Goal: Information Seeking & Learning: Learn about a topic

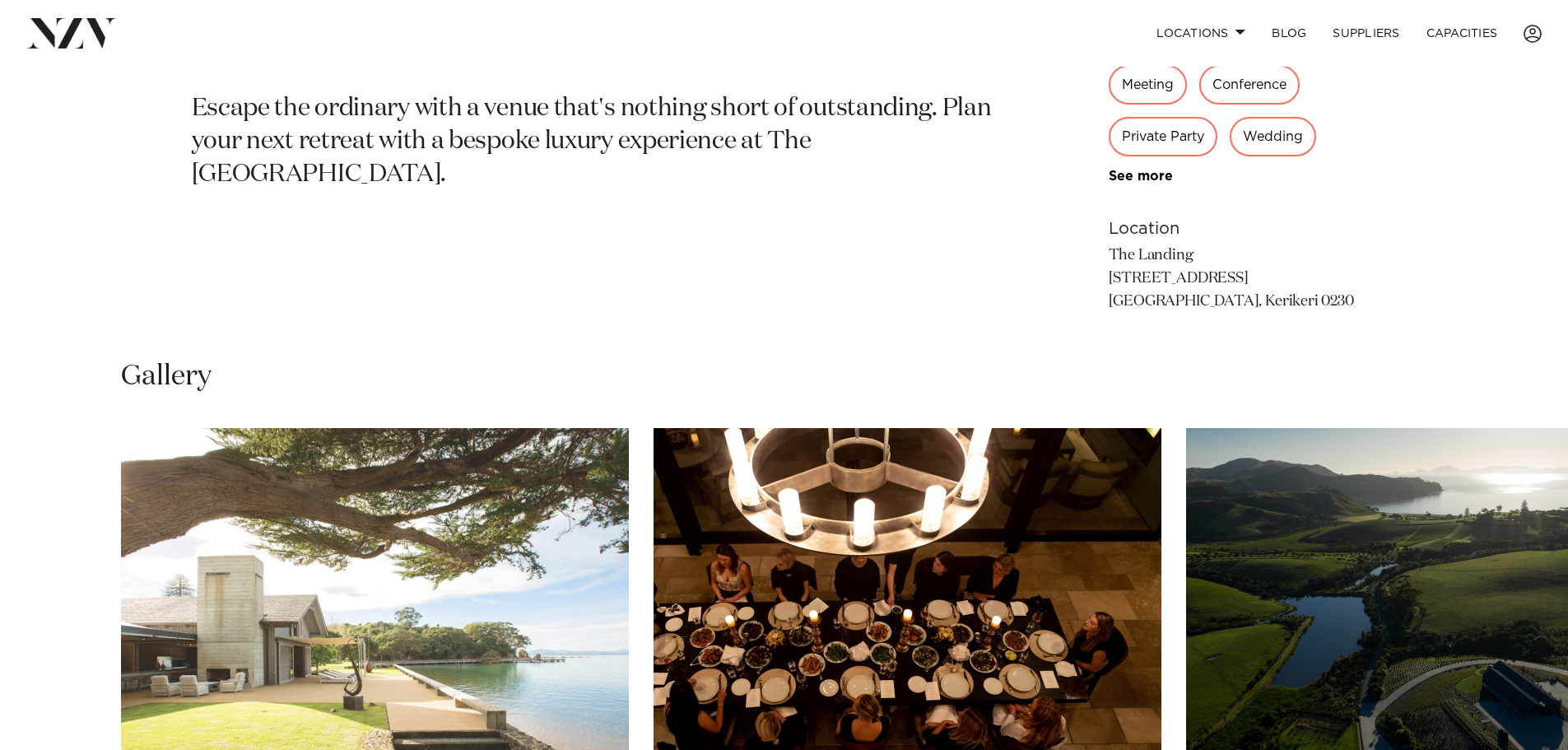
scroll to position [831, 0]
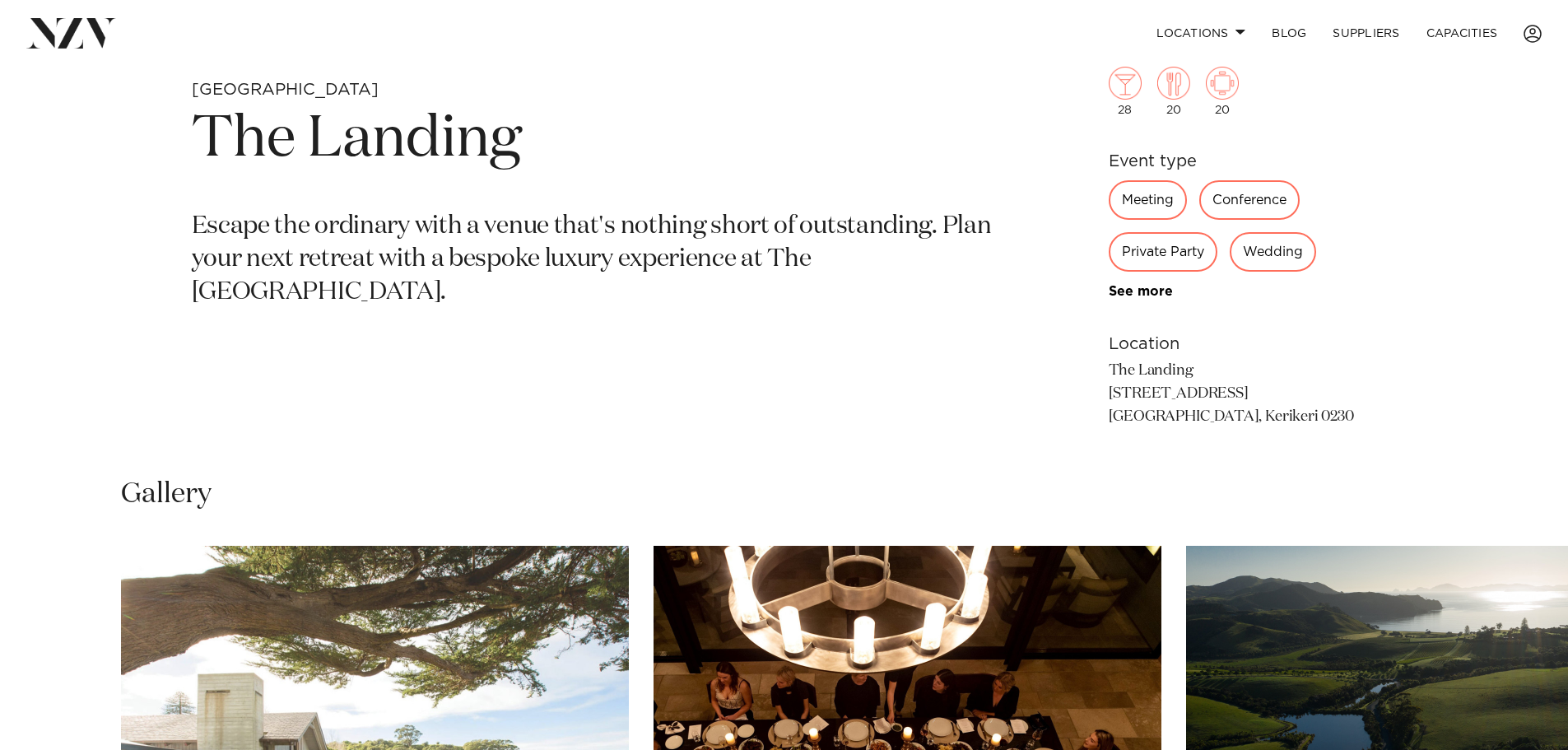
click at [1279, 249] on div "Wedding" at bounding box center [1272, 252] width 86 height 39
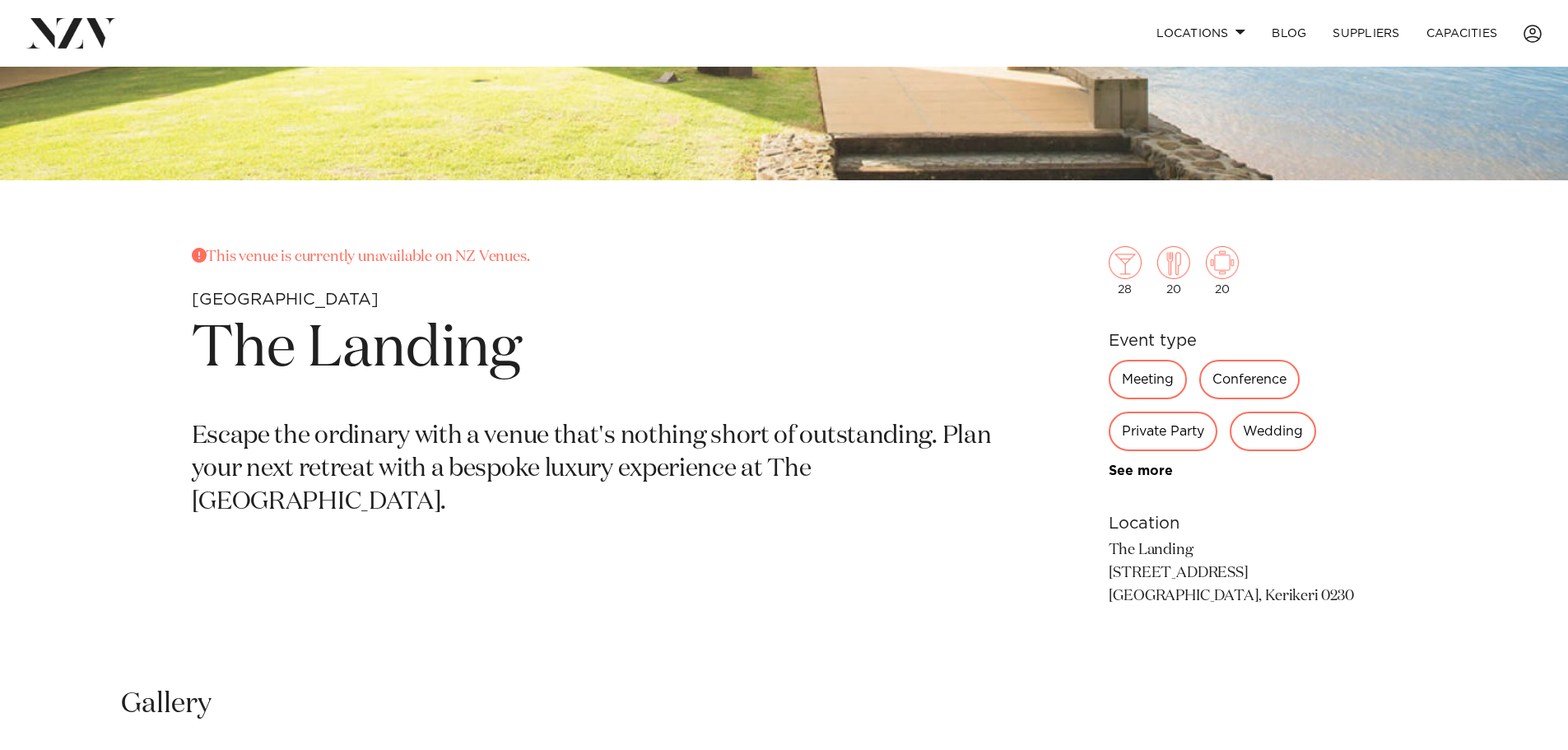
scroll to position [502, 0]
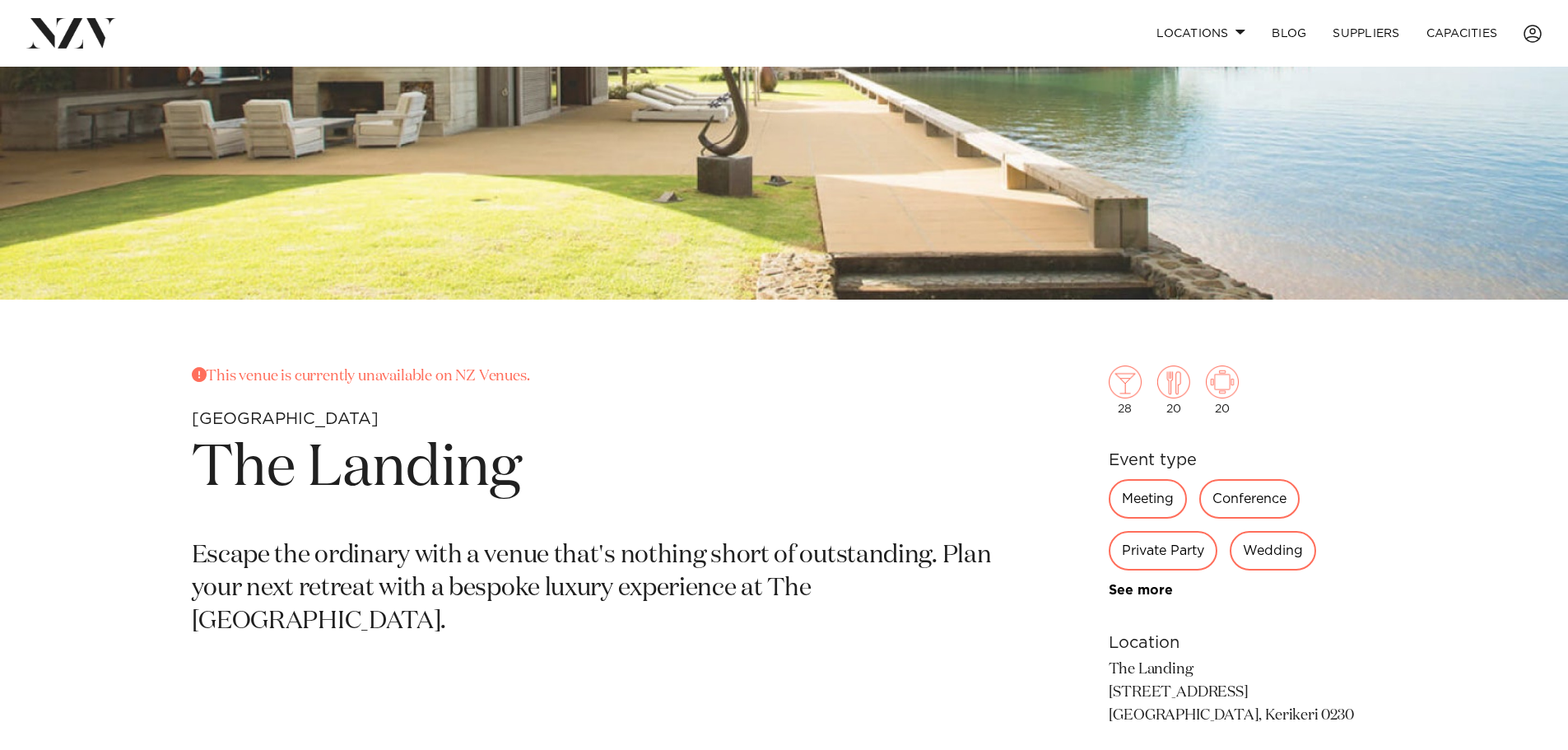
click at [1279, 550] on div "Wedding" at bounding box center [1272, 551] width 86 height 39
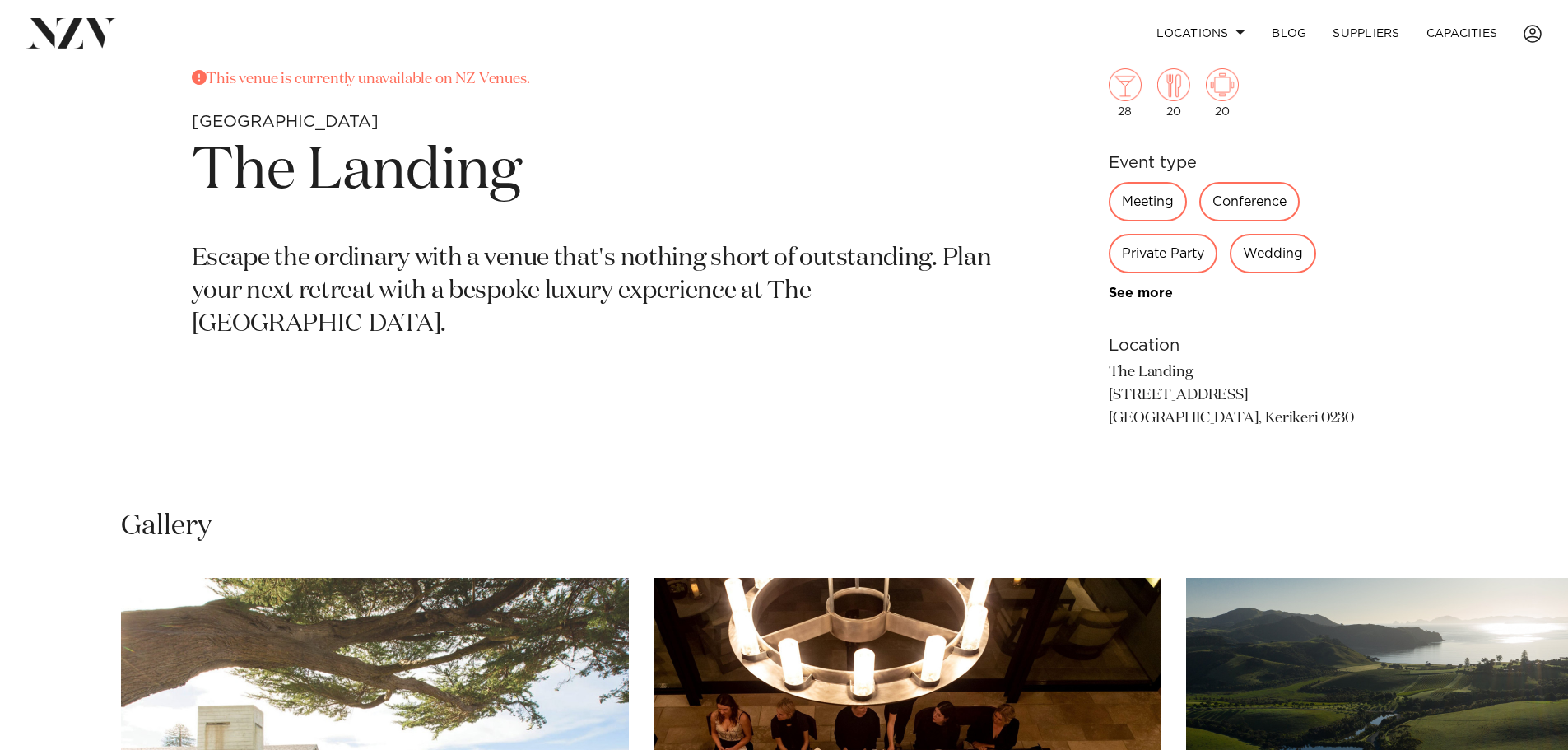
scroll to position [831, 0]
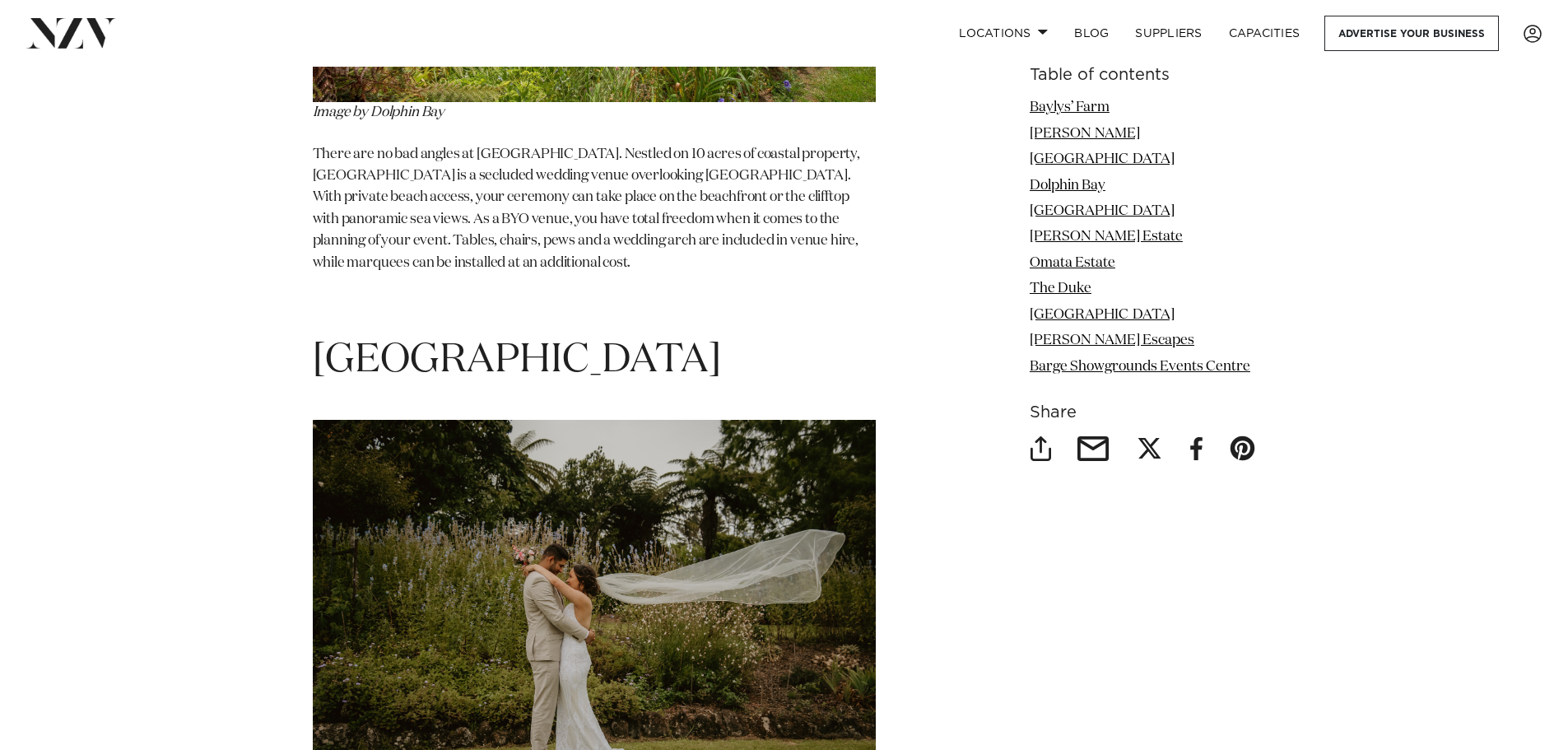
scroll to position [4691, 0]
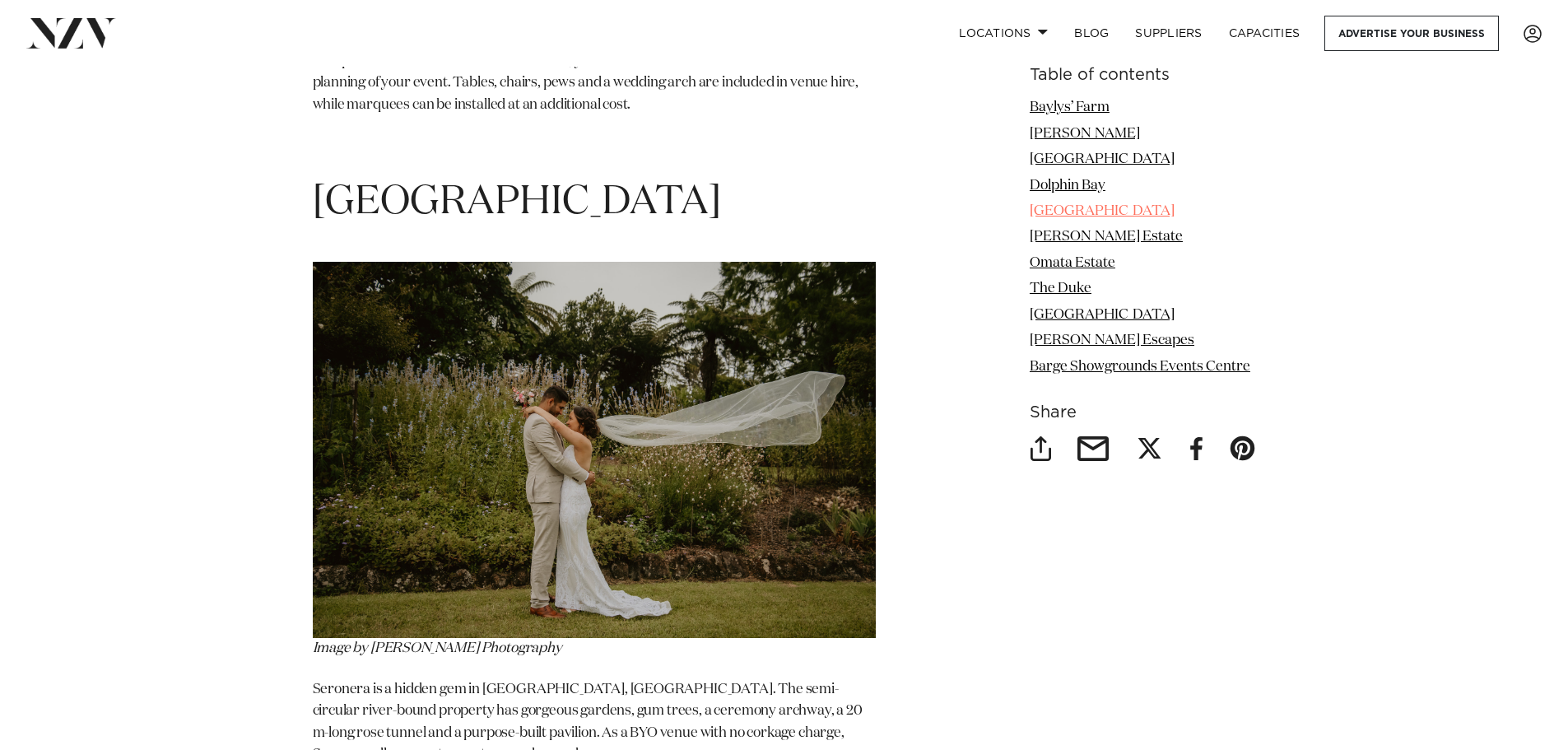
click at [1063, 211] on link "[GEOGRAPHIC_DATA]" at bounding box center [1101, 211] width 144 height 14
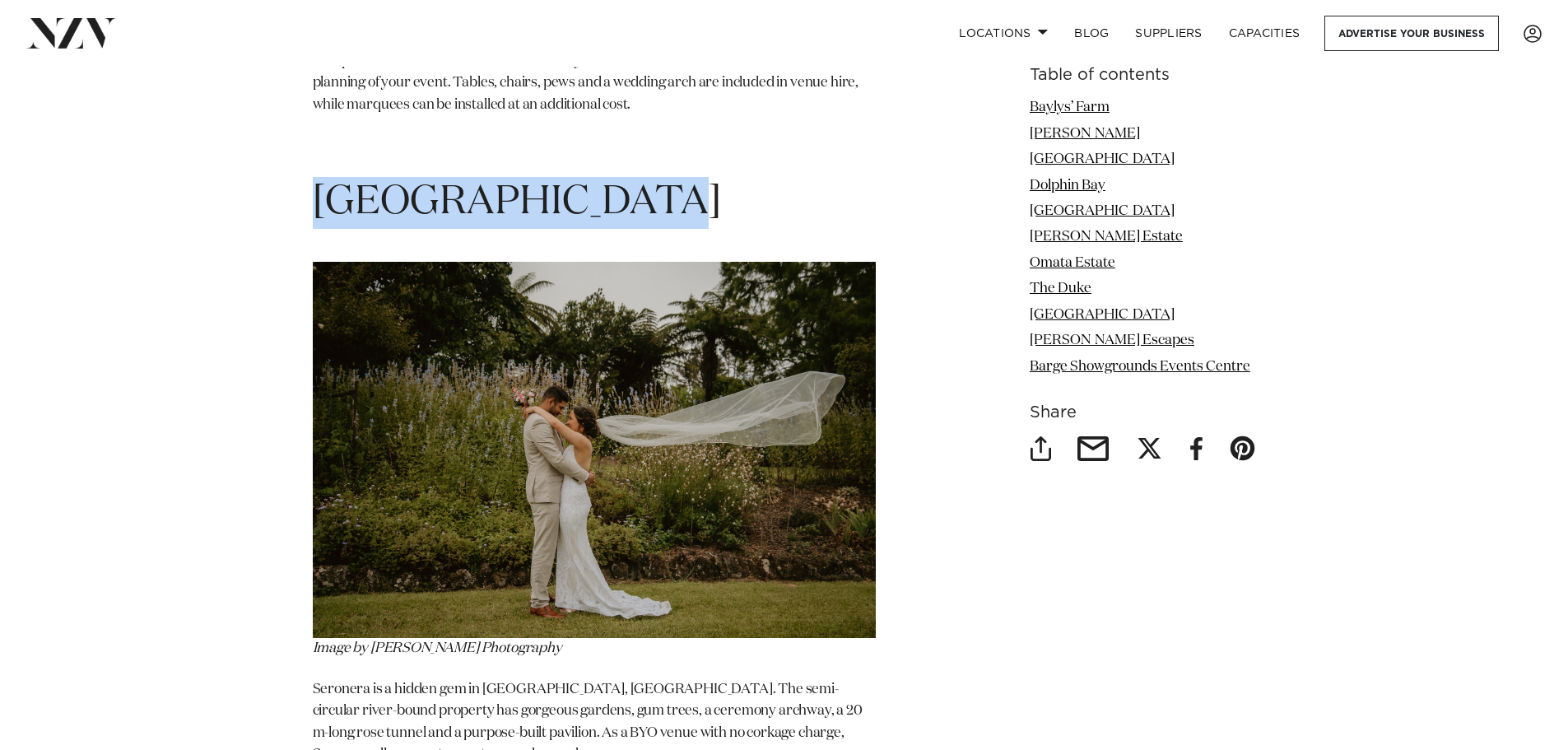
drag, startPoint x: 639, startPoint y: 140, endPoint x: 315, endPoint y: 140, distance: 324.0
click at [315, 177] on h1 "[GEOGRAPHIC_DATA]" at bounding box center [594, 202] width 562 height 52
copy h1 "[GEOGRAPHIC_DATA]"
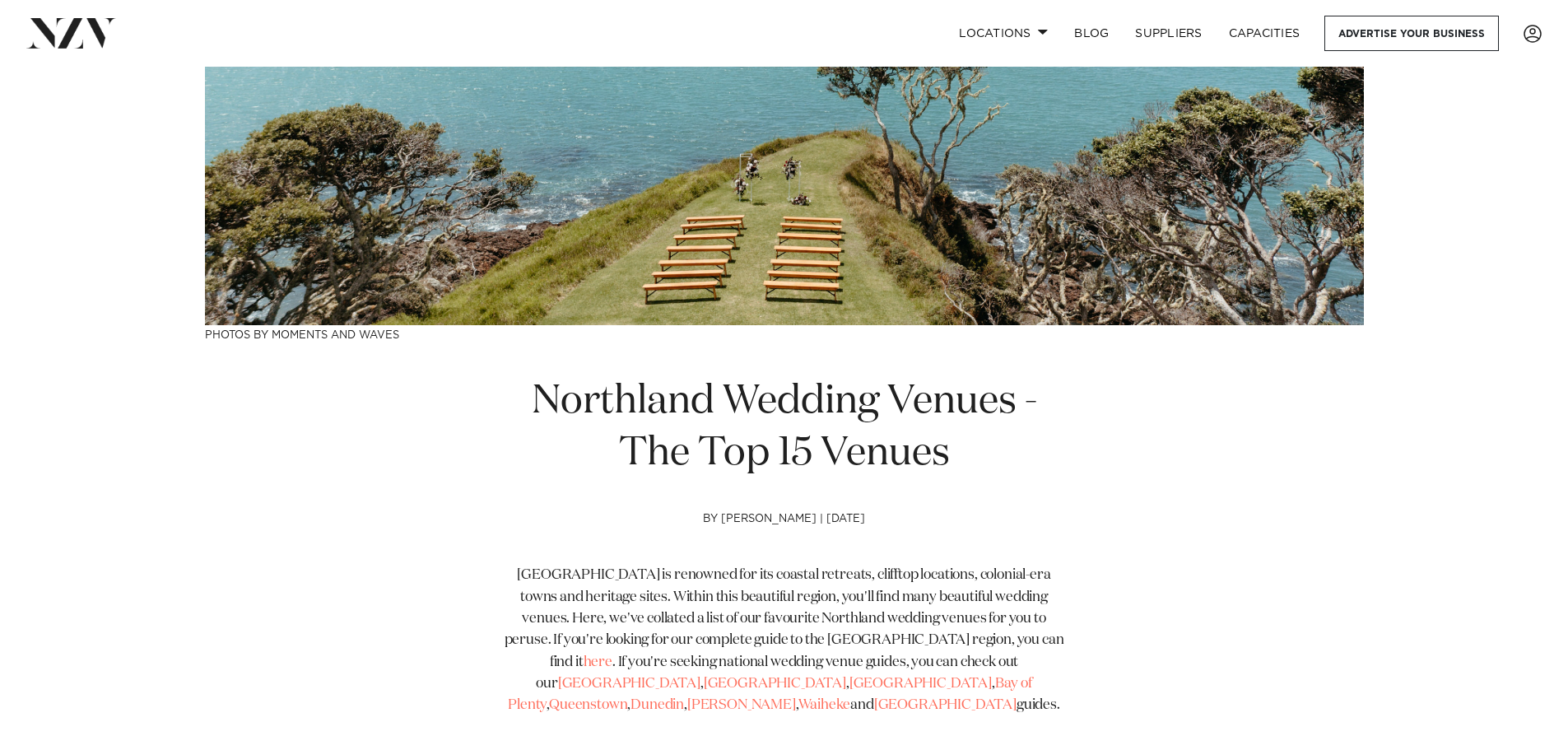
scroll to position [329, 0]
